Goal: Check status: Check status

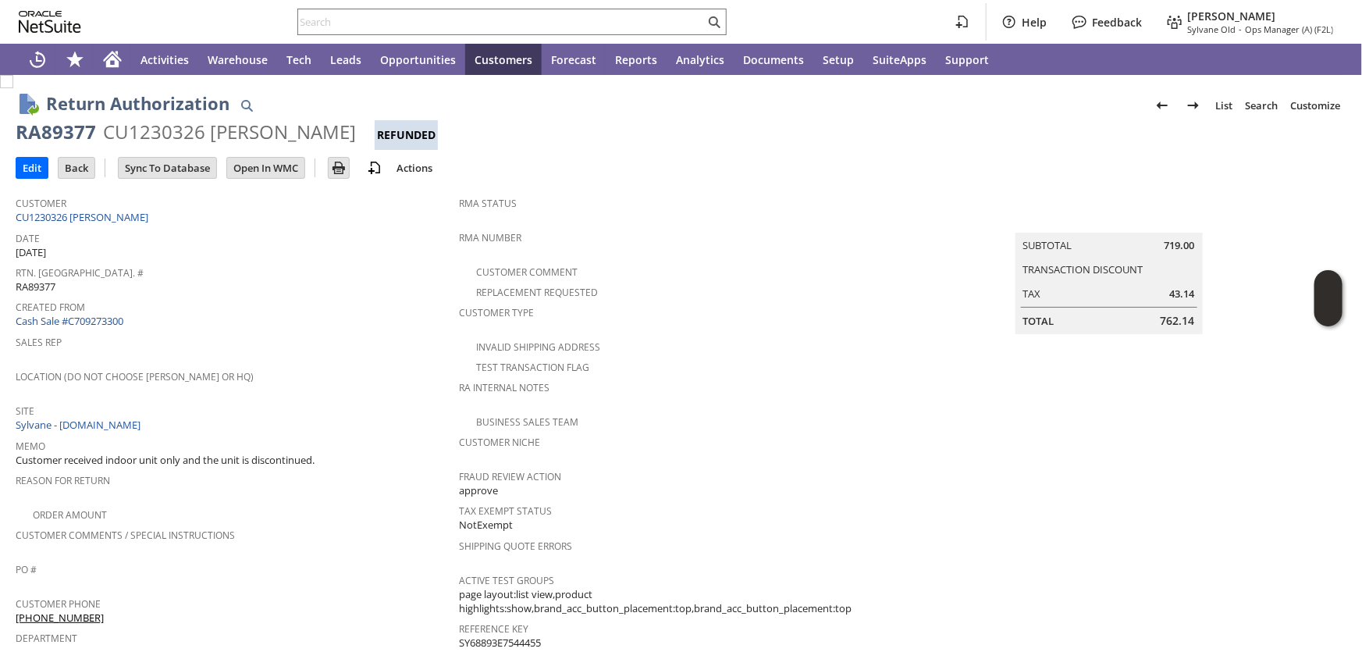
click at [347, 29] on input "text" at bounding box center [501, 21] width 407 height 19
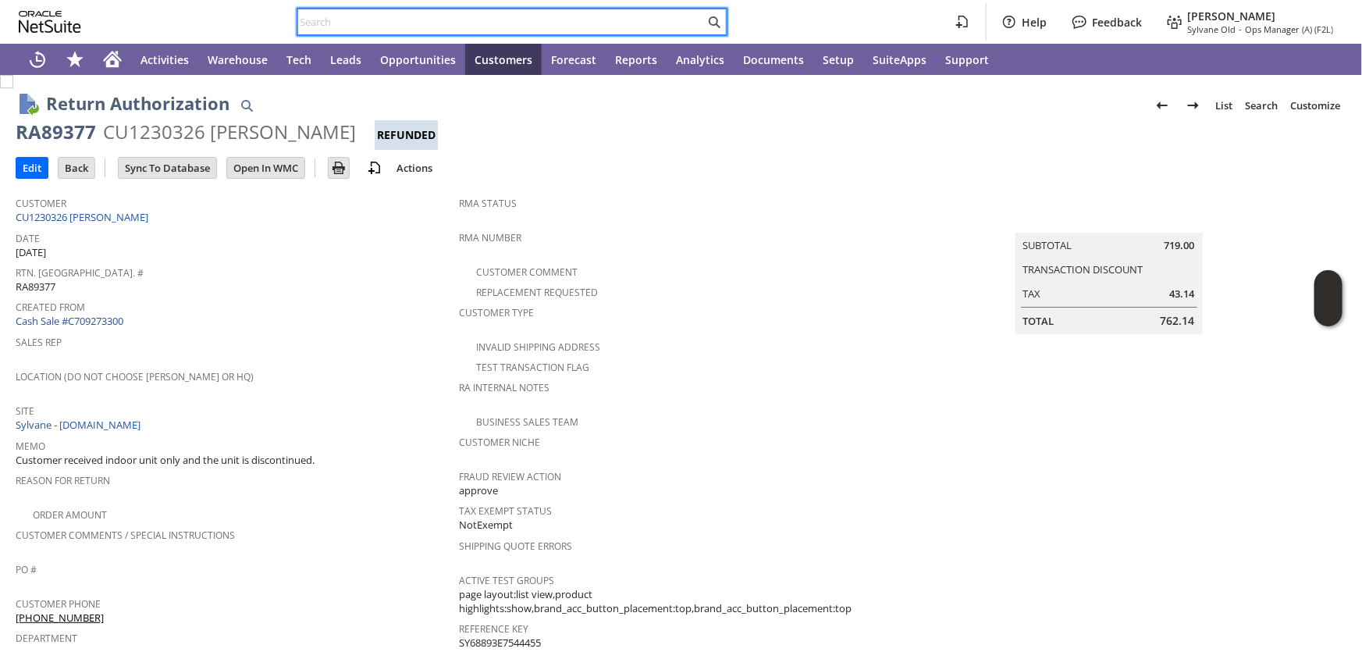
paste input "654664133"
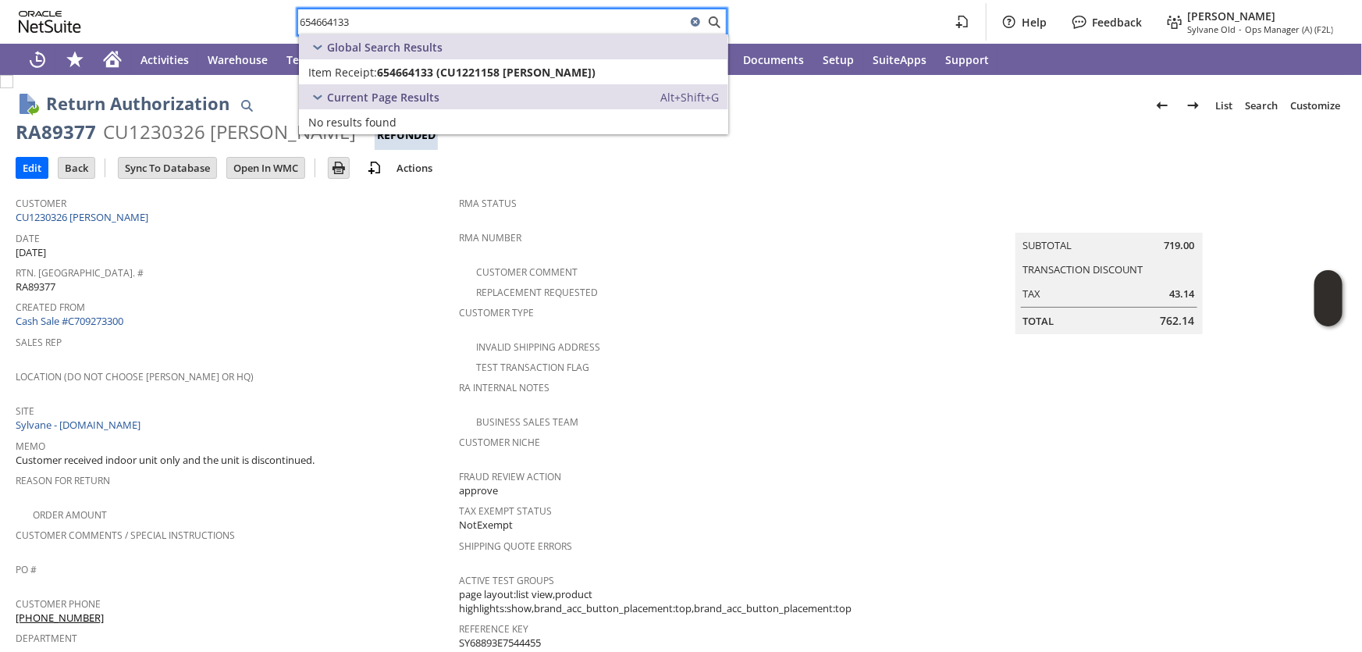
type input "654664133"
click at [382, 68] on span "654664133 (CU1221158 Garry Robinson)" at bounding box center [486, 72] width 218 height 15
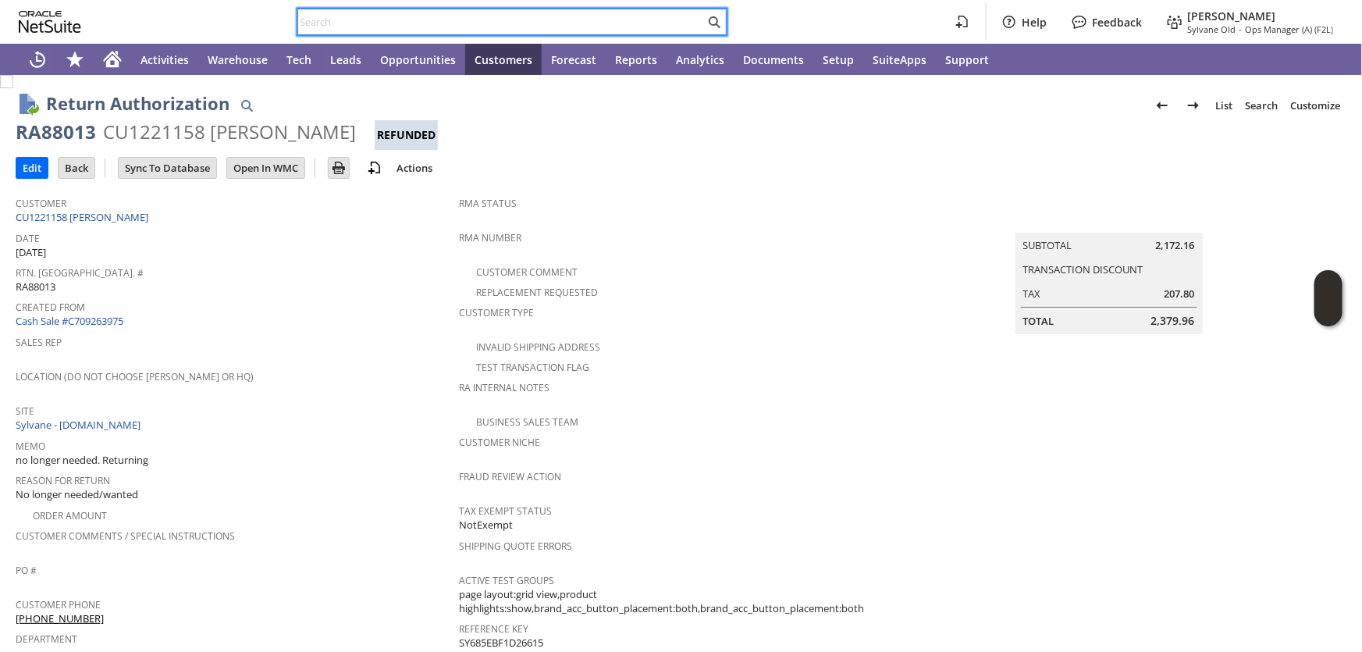
click at [335, 25] on input "text" at bounding box center [501, 21] width 407 height 19
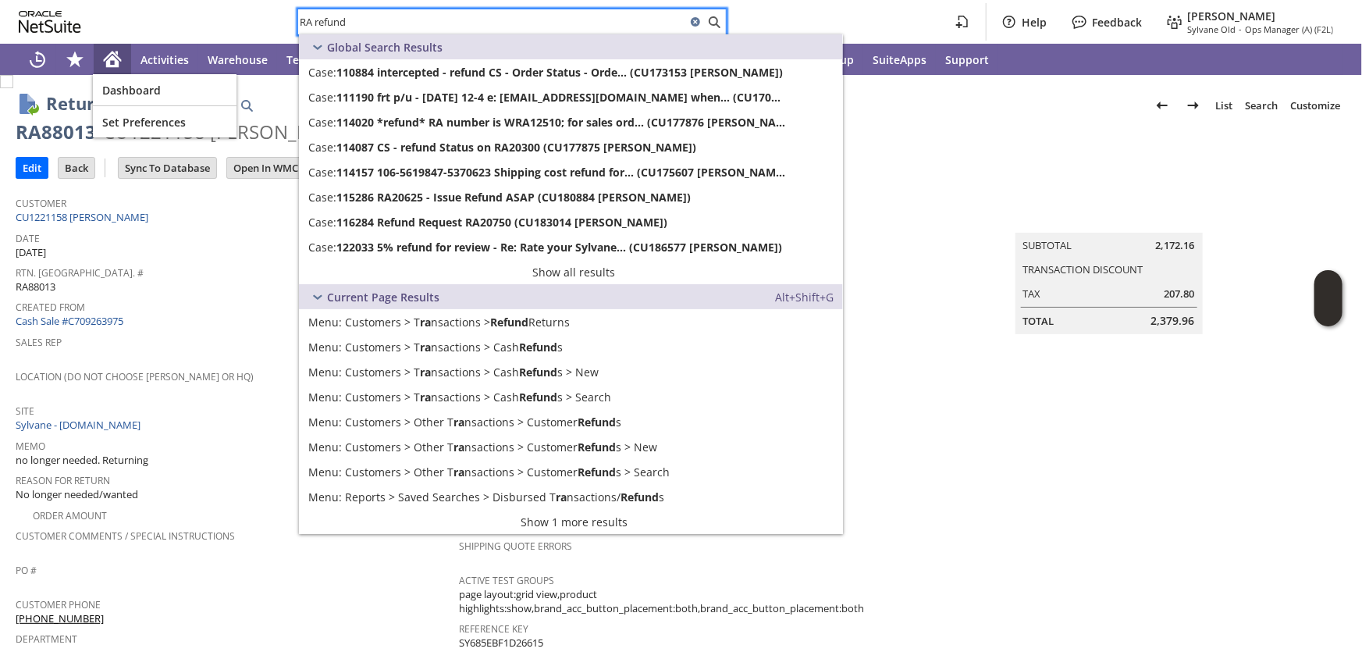
type input "RA refund"
click at [112, 57] on icon "Home" at bounding box center [112, 61] width 12 height 12
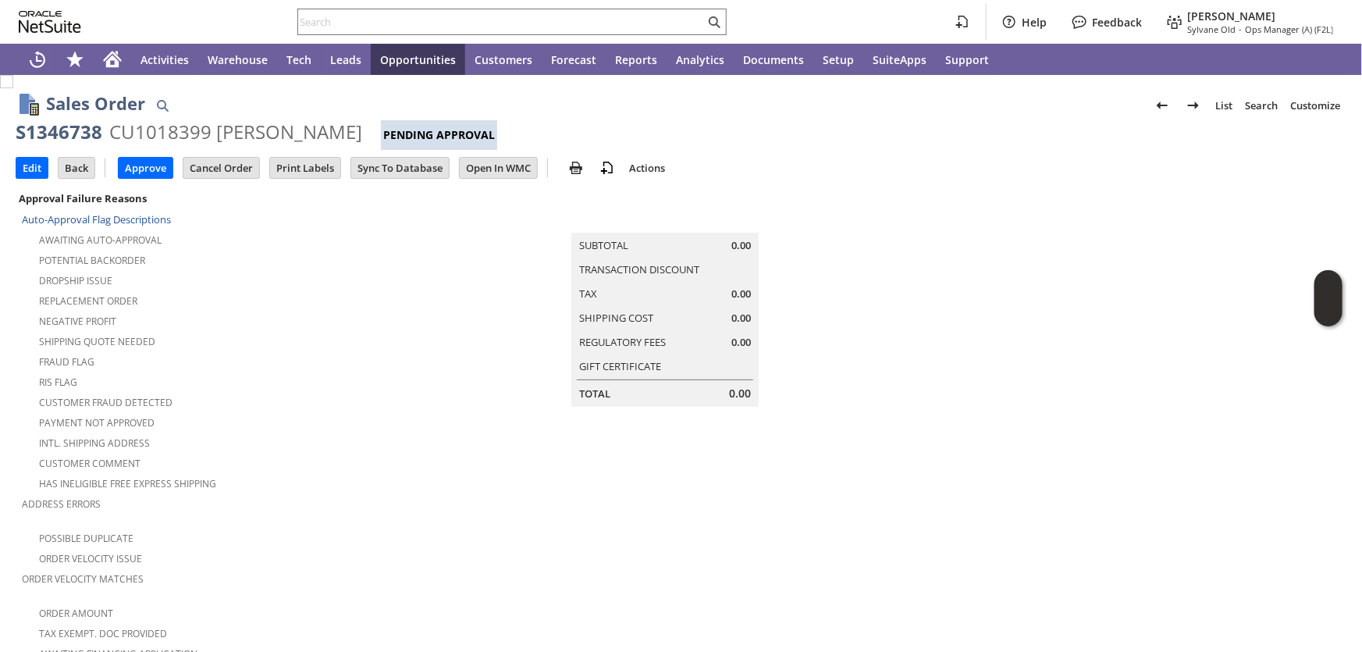
click at [384, 27] on input "text" at bounding box center [501, 21] width 407 height 19
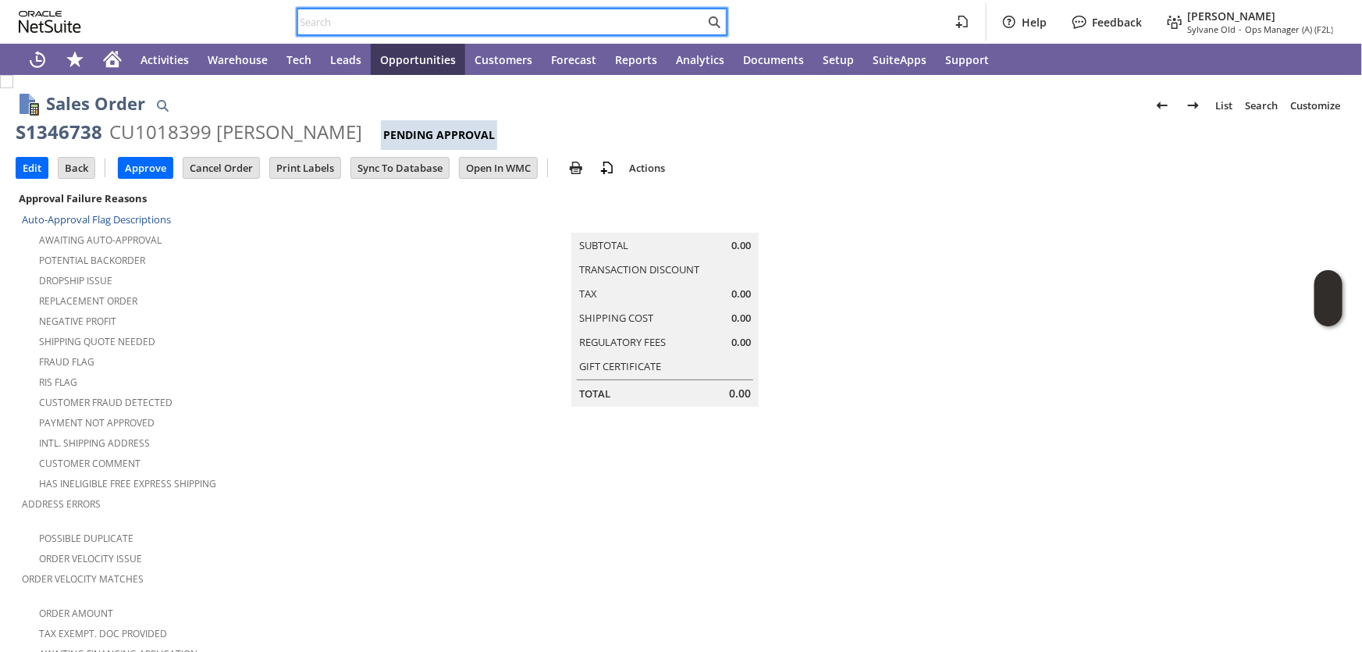
paste input "654662217"
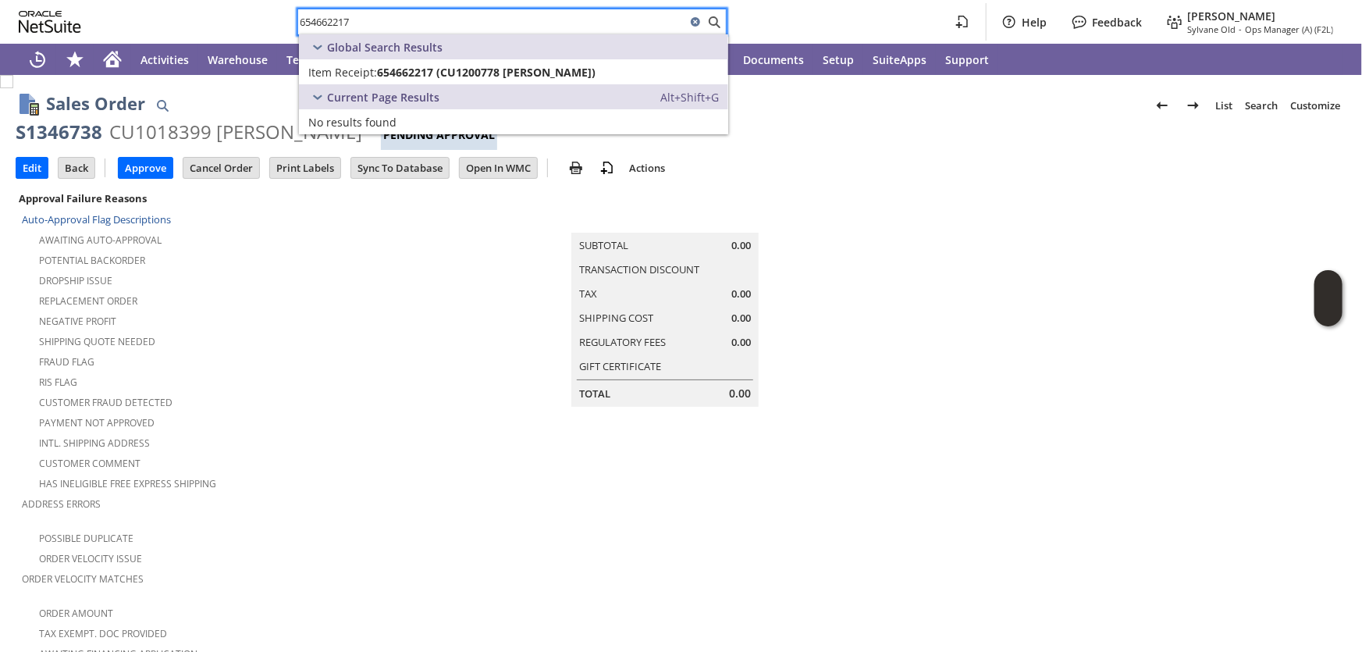
type input "654662217"
click at [403, 70] on span "654662217 (CU1200778 Elizabeth Denniston)" at bounding box center [486, 72] width 218 height 15
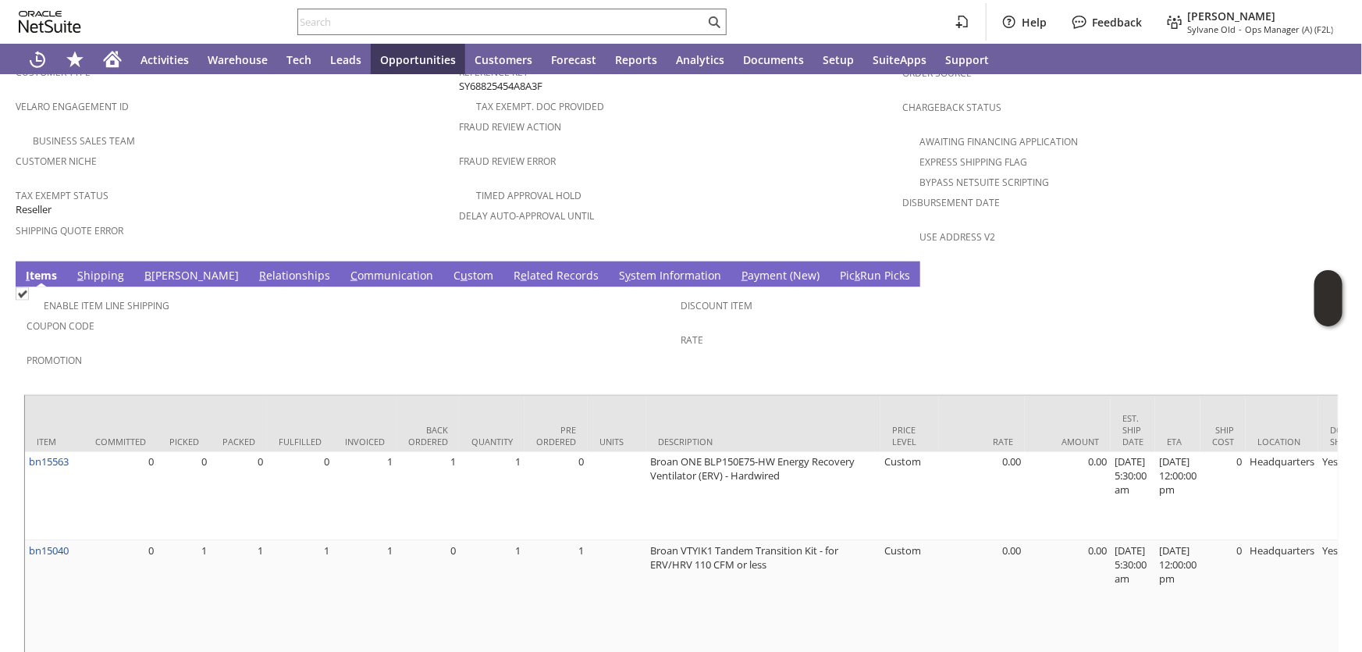
scroll to position [982, 0]
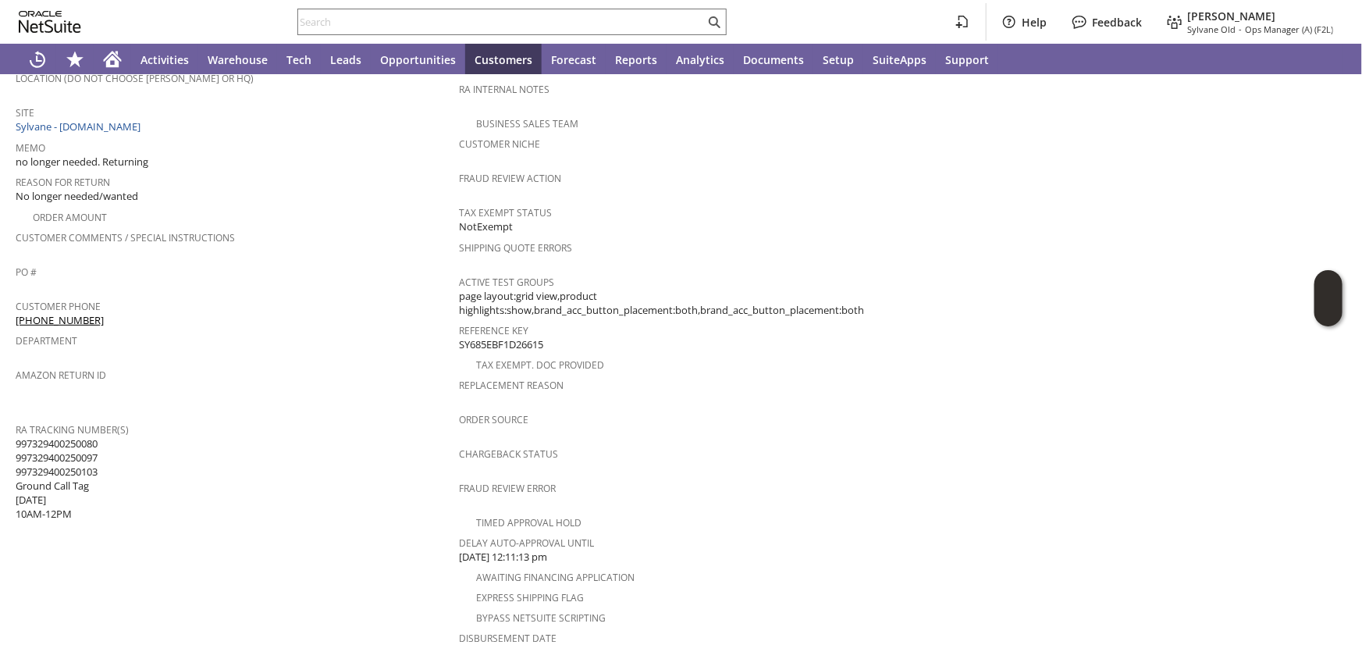
scroll to position [567, 0]
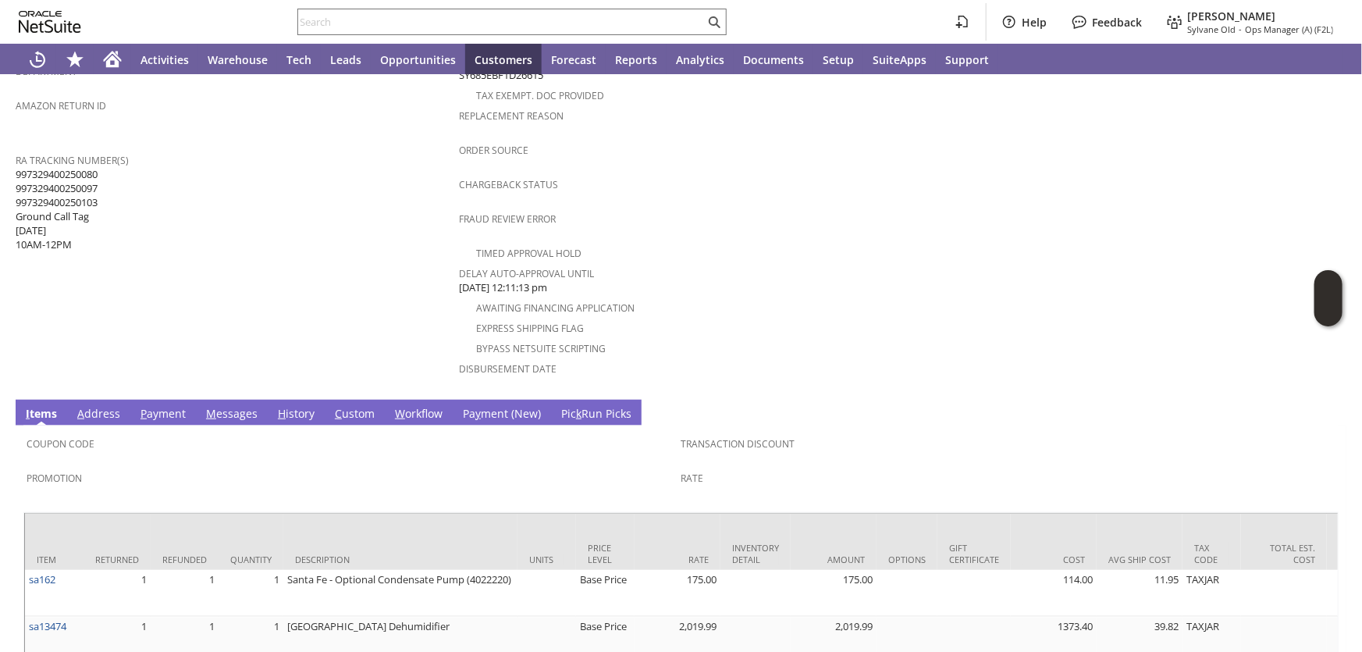
click at [286, 406] on link "H istory" at bounding box center [296, 414] width 44 height 17
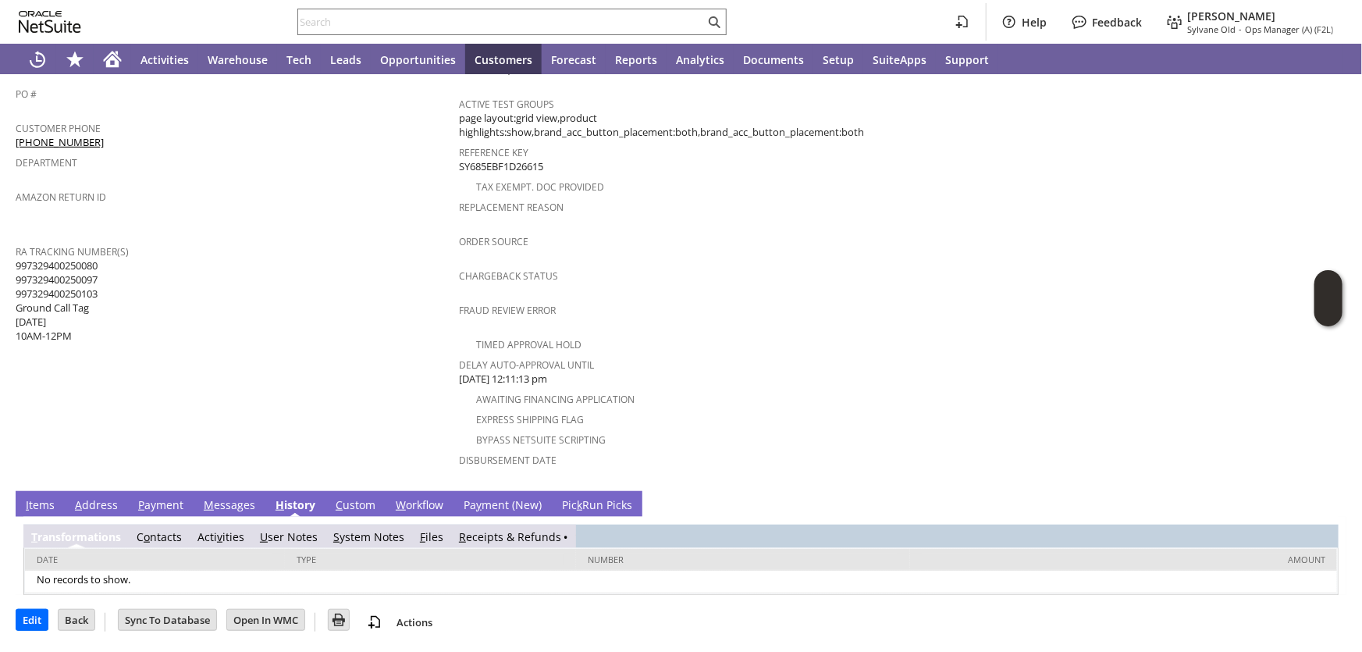
scroll to position [431, 0]
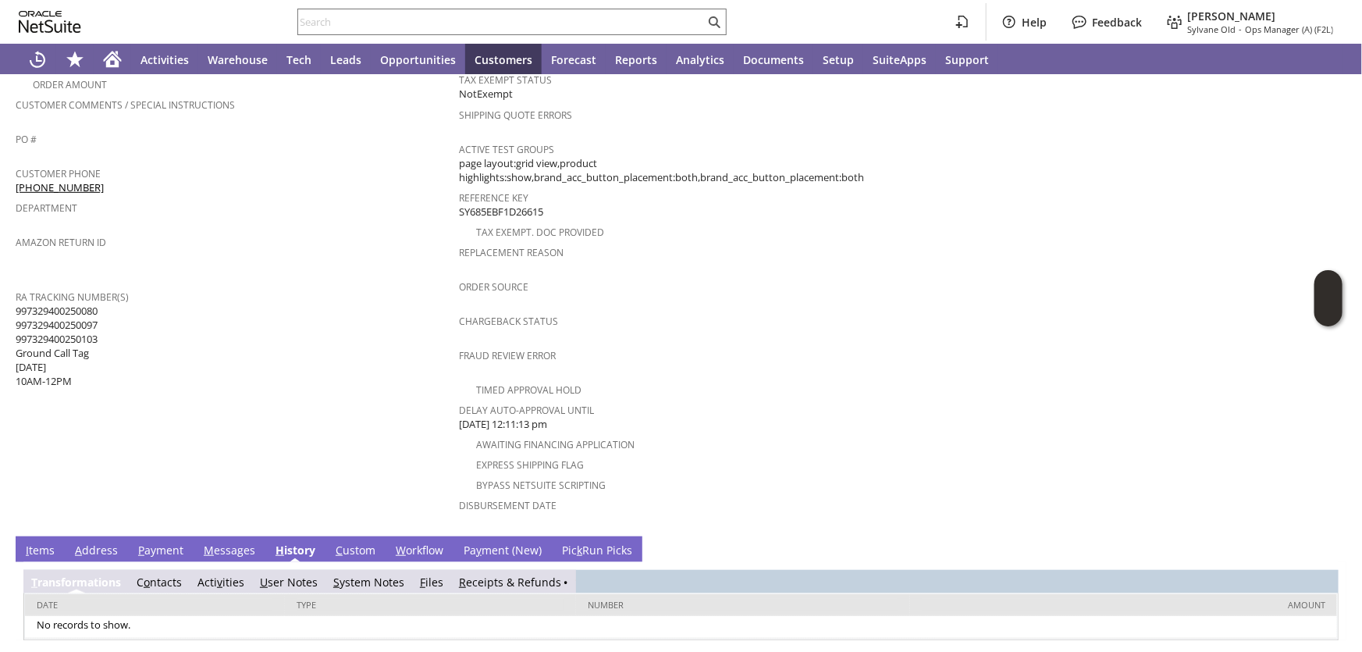
click at [507, 574] on link "R eceipts & Refunds" at bounding box center [510, 581] width 102 height 15
click at [491, 574] on link "R eceipts & Refunds" at bounding box center [516, 581] width 102 height 15
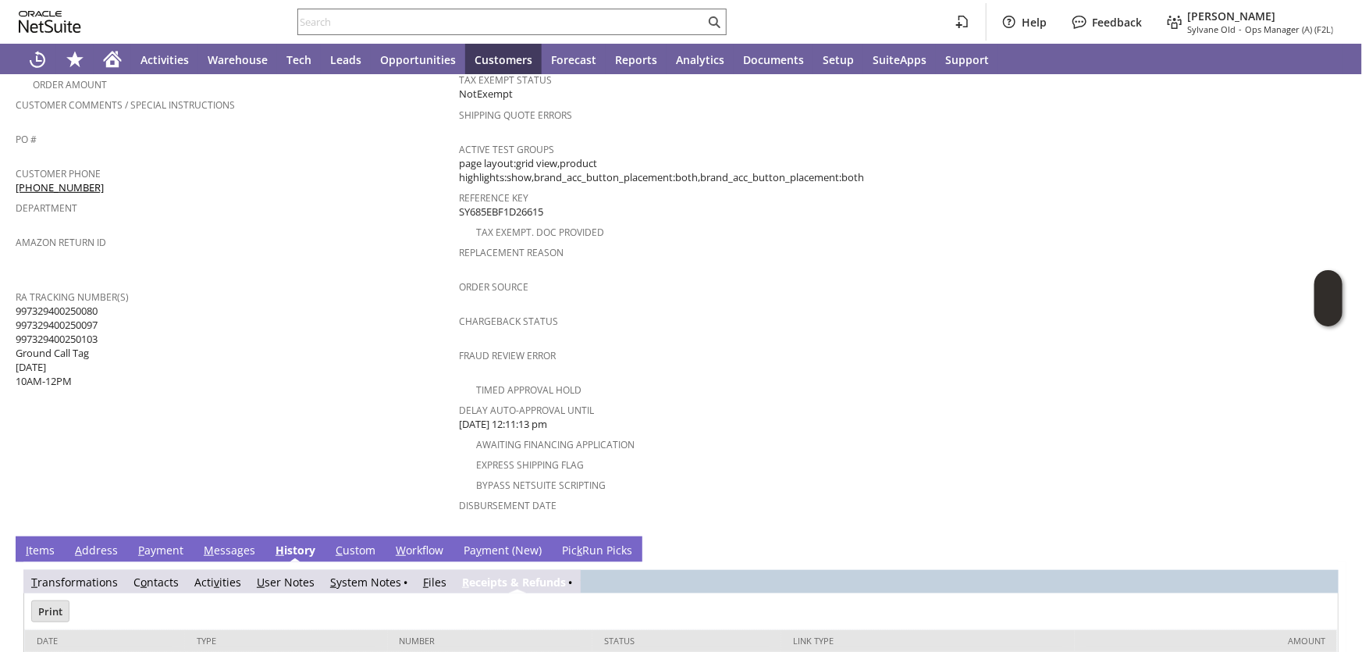
scroll to position [534, 0]
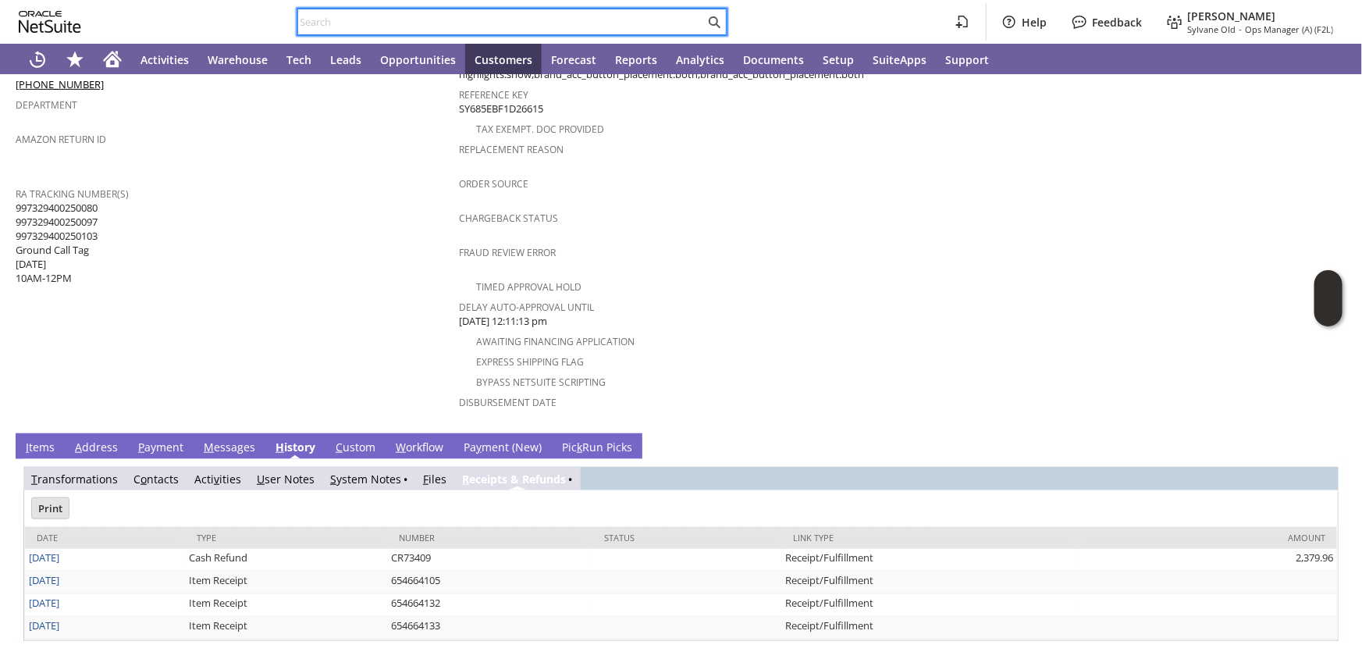
click at [329, 28] on input "text" at bounding box center [501, 21] width 407 height 19
paste input "654664120"
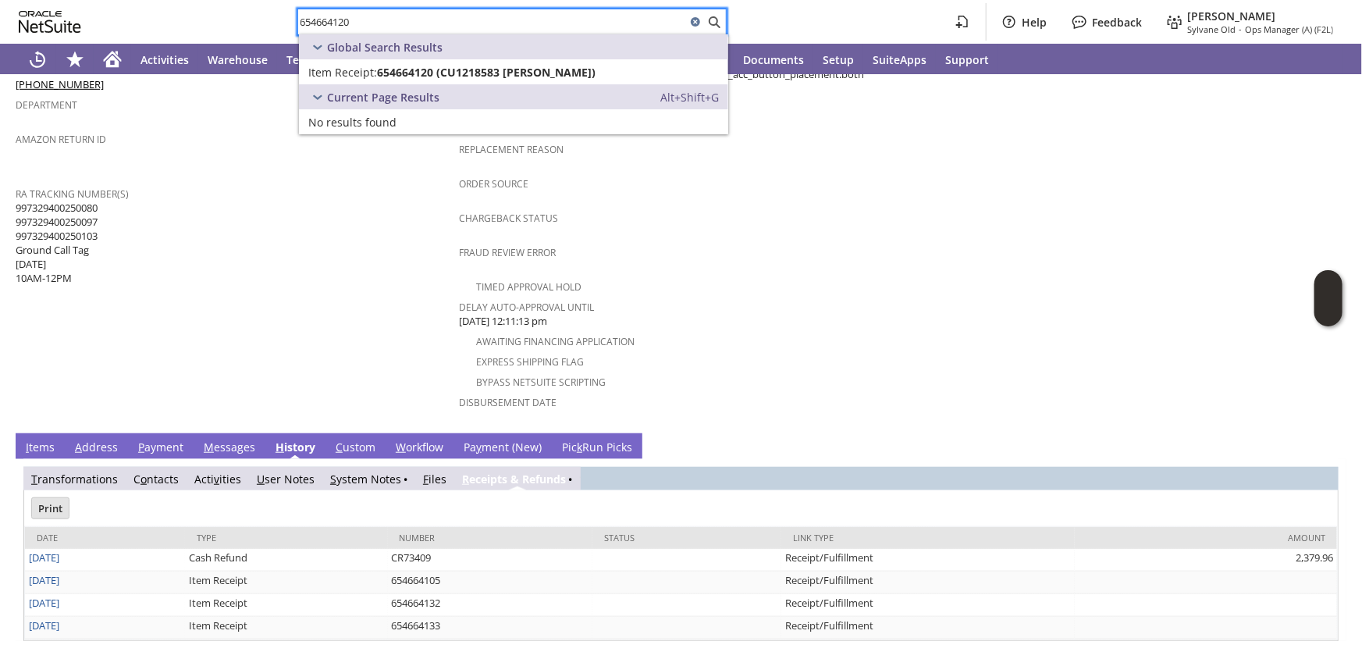
type input "654664120"
click at [366, 80] on link "Item Receipt: 654664120 (CU1218583 Chris M Tomasetti) Edit" at bounding box center [513, 71] width 429 height 25
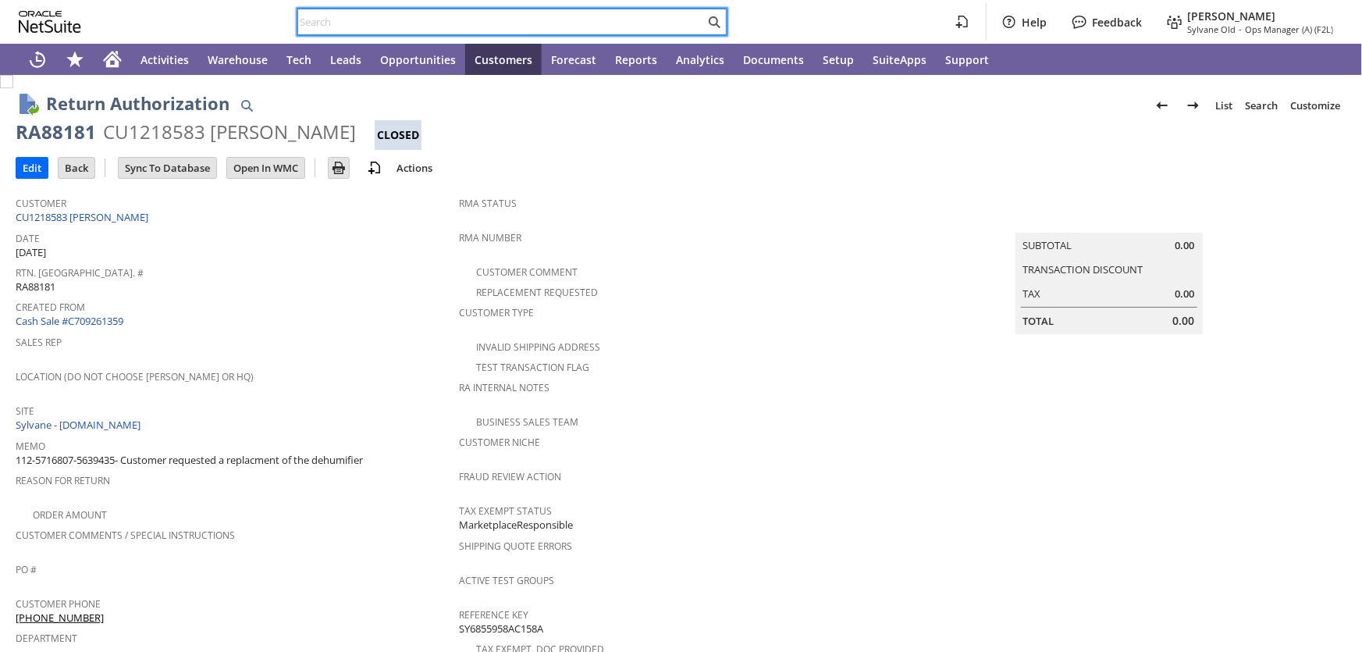
click at [375, 17] on input "text" at bounding box center [501, 21] width 407 height 19
paste input "RA Receipt Blocked"
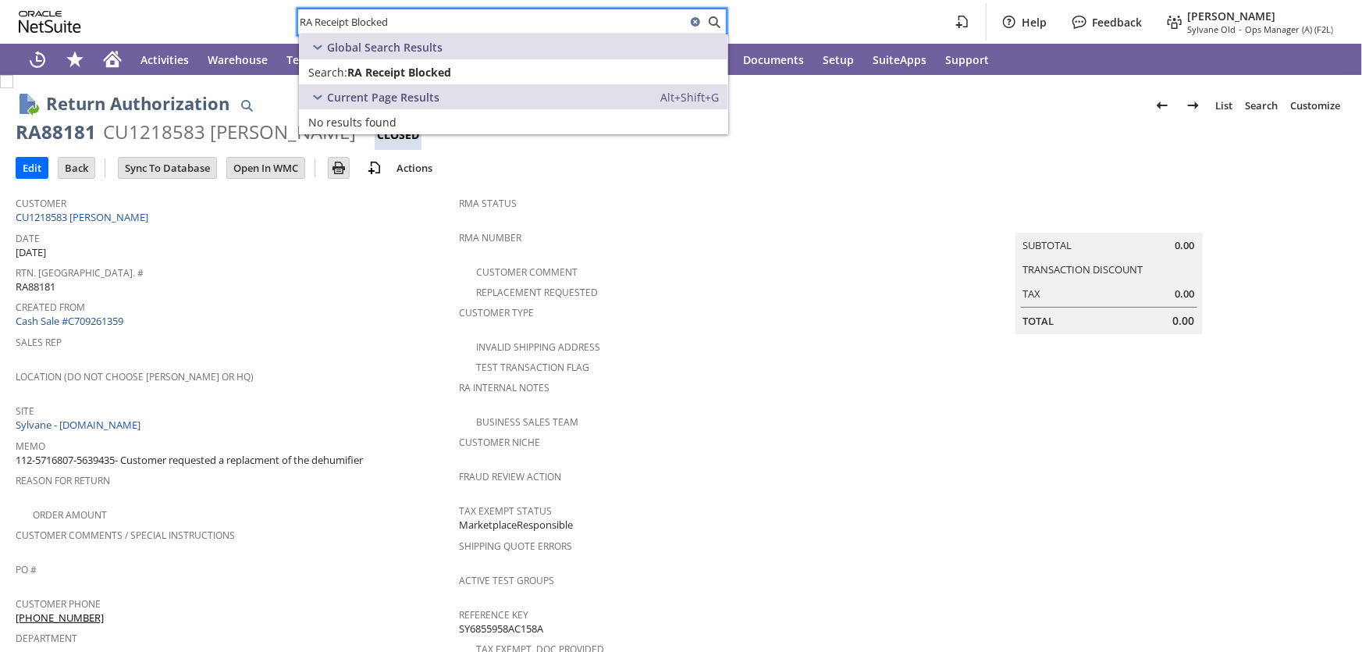
type input "RA Receipt Blocked"
click at [412, 62] on link "Search: RA Receipt Blocked Edit" at bounding box center [513, 71] width 429 height 25
